Goal: Task Accomplishment & Management: Manage account settings

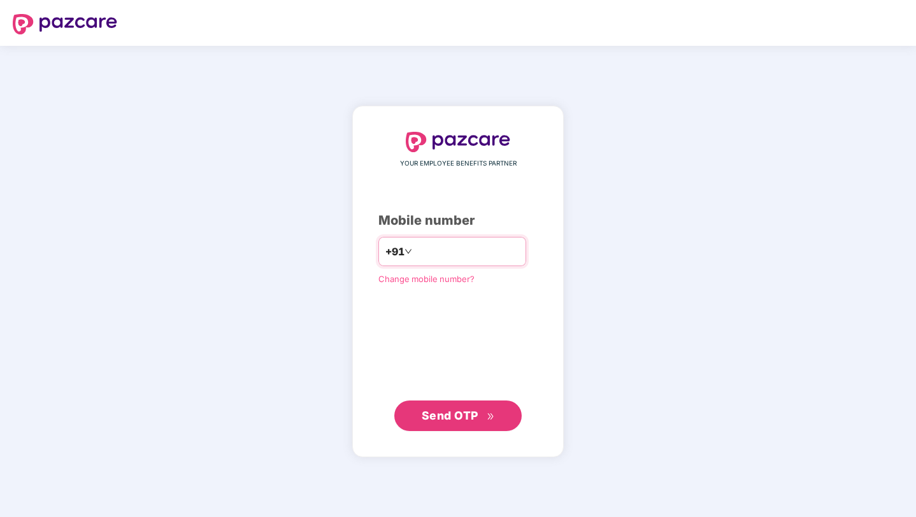
type input "**********"
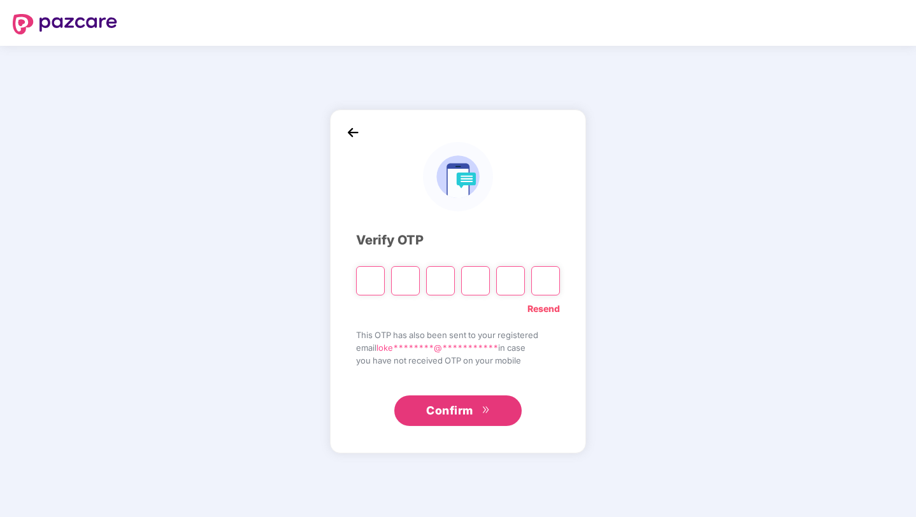
type input "*"
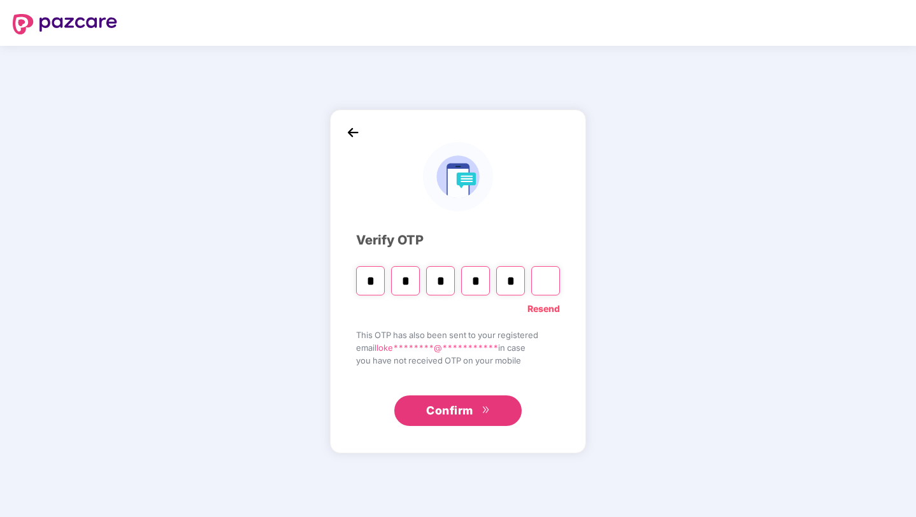
type input "*"
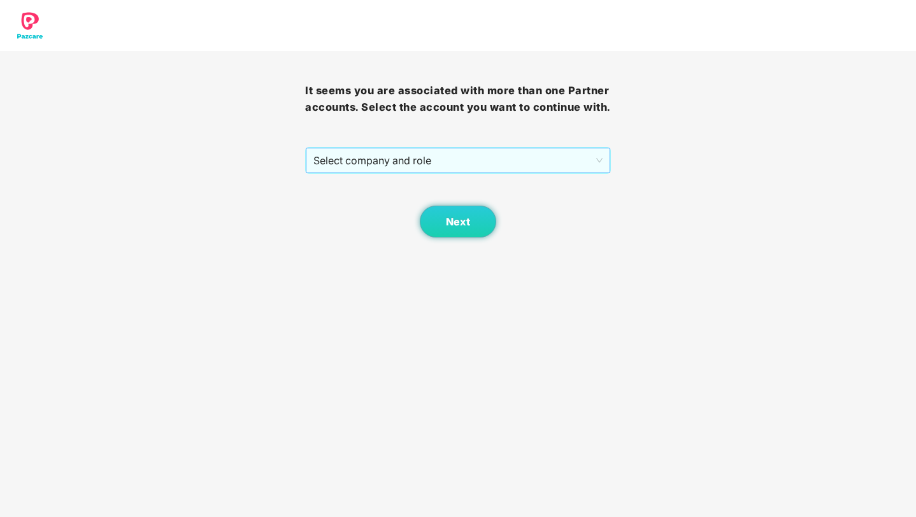
click at [503, 173] on span "Select company and role" at bounding box center [457, 160] width 289 height 24
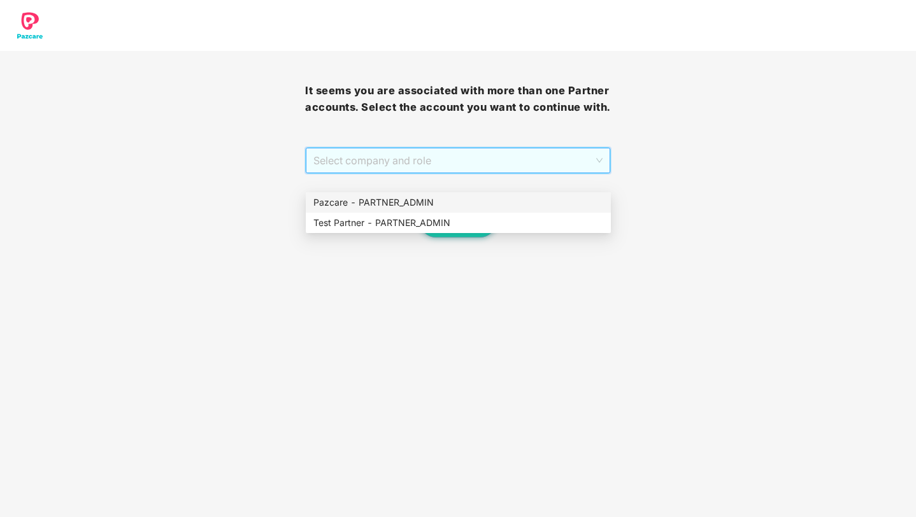
click at [459, 197] on div "Pazcare - PARTNER_ADMIN" at bounding box center [458, 203] width 290 height 14
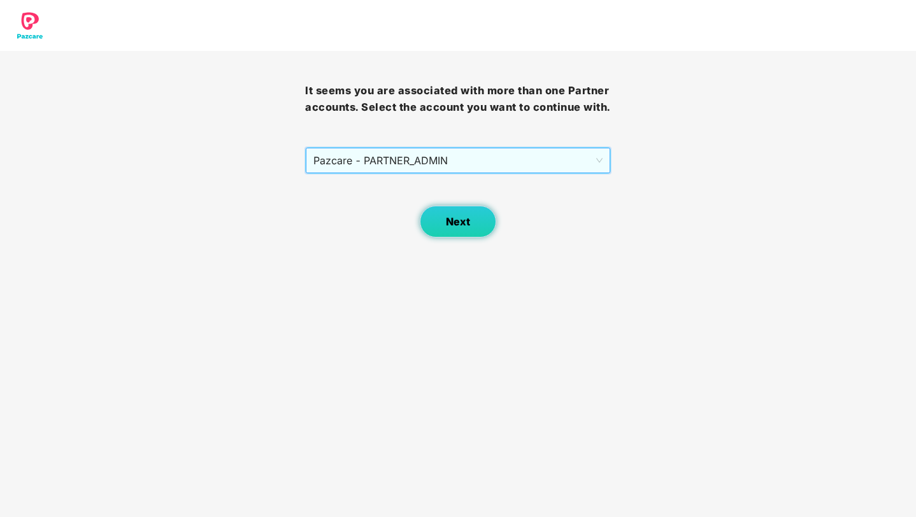
click at [456, 227] on button "Next" at bounding box center [458, 222] width 76 height 32
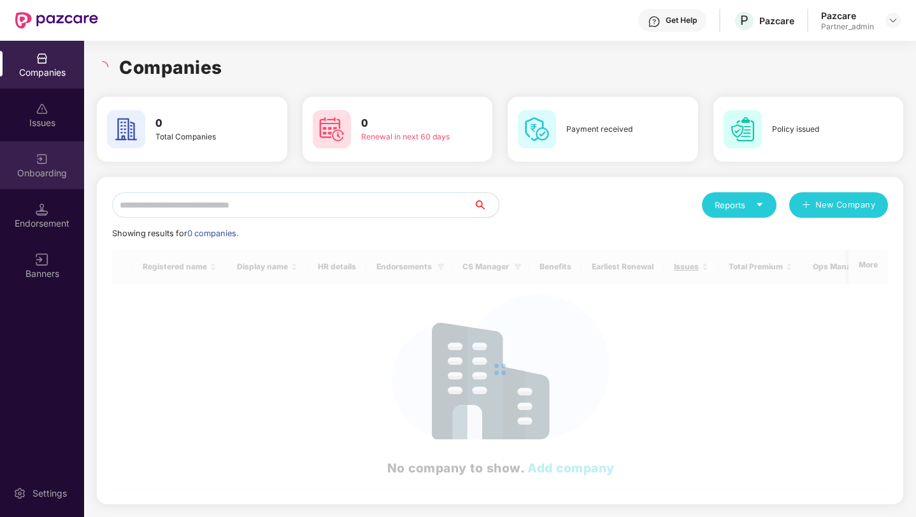
click at [34, 146] on div "Onboarding" at bounding box center [42, 165] width 84 height 48
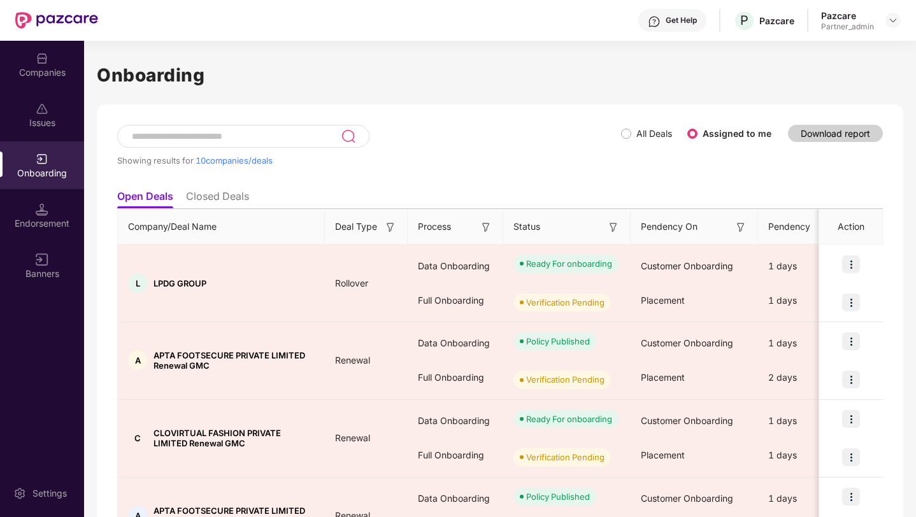
click at [70, 80] on div "Companies" at bounding box center [42, 65] width 84 height 48
